Goal: Find specific page/section: Find specific page/section

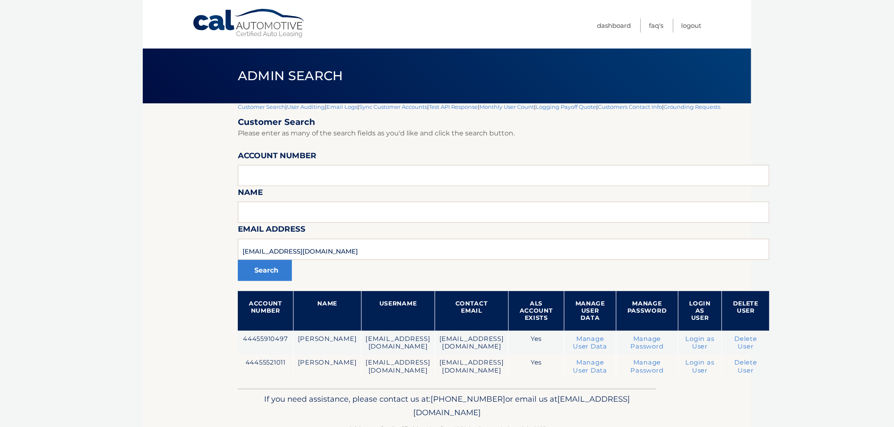
drag, startPoint x: 429, startPoint y: 247, endPoint x: 146, endPoint y: 246, distance: 283.4
click at [146, 246] on section "Customer Search | User Auditing | Email Logs | Sync Customer Accounts | Test AP…" at bounding box center [447, 246] width 608 height 286
type input "sdalewms@gmail.com"
click at [265, 270] on button "Search" at bounding box center [265, 270] width 54 height 21
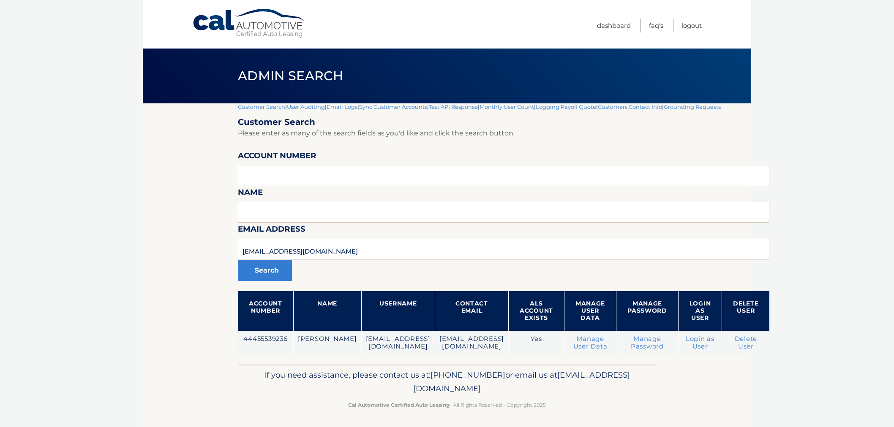
click at [277, 340] on td "44455539236" at bounding box center [265, 343] width 55 height 24
click at [147, 204] on section "Customer Search | User Auditing | Email Logs | Sync Customer Accounts | Test AP…" at bounding box center [447, 233] width 608 height 261
click at [248, 108] on link "Customer Search" at bounding box center [261, 106] width 47 height 7
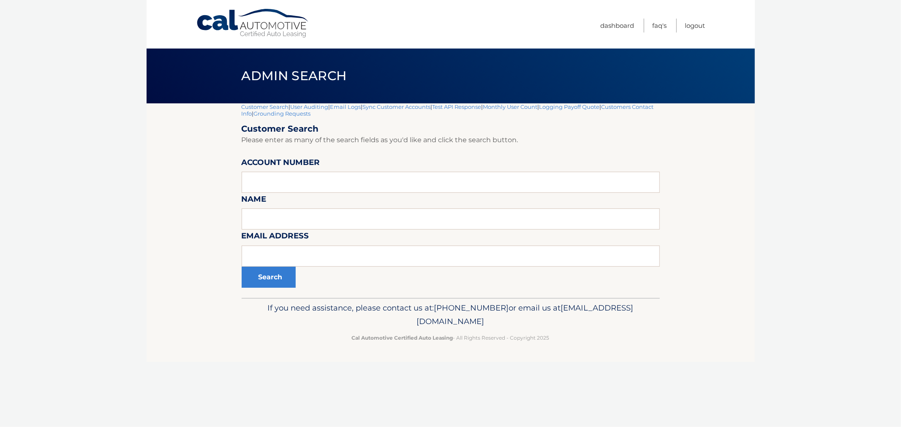
drag, startPoint x: 81, startPoint y: 180, endPoint x: 89, endPoint y: 3, distance: 177.1
click at [82, 178] on body "Cal Automotive Menu Dashboard FAQ's Logout |" at bounding box center [450, 213] width 901 height 427
